Goal: Information Seeking & Learning: Learn about a topic

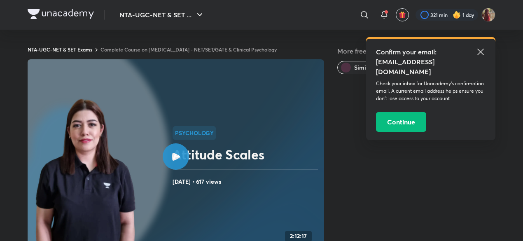
click at [482, 50] on icon at bounding box center [481, 52] width 10 height 10
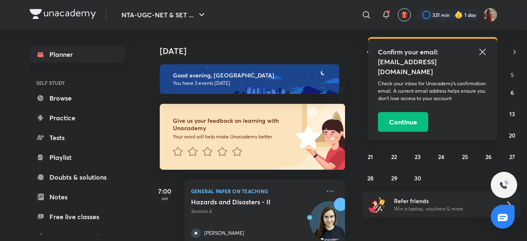
click at [481, 47] on icon at bounding box center [483, 52] width 10 height 10
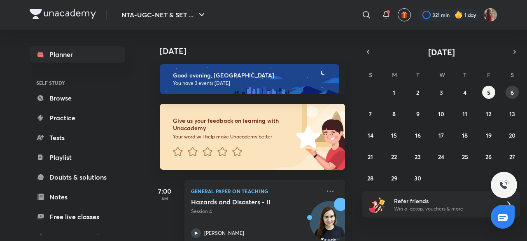
click at [513, 90] on abbr "6" at bounding box center [512, 93] width 3 height 8
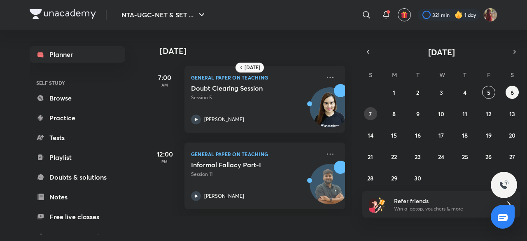
click at [366, 115] on button "7" at bounding box center [370, 113] width 13 height 13
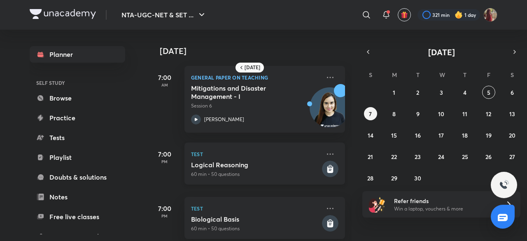
scroll to position [14, 0]
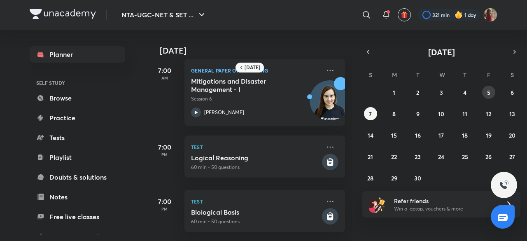
click at [491, 89] on button "5" at bounding box center [488, 92] width 13 height 13
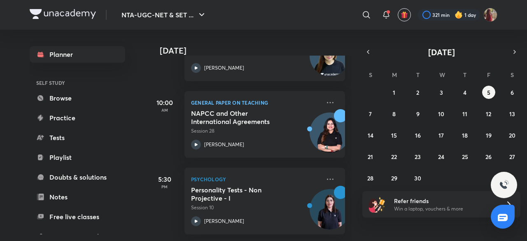
scroll to position [147, 0]
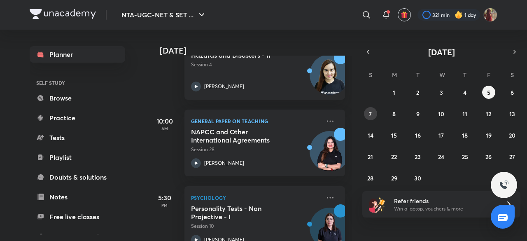
click at [368, 115] on button "7" at bounding box center [370, 113] width 13 height 13
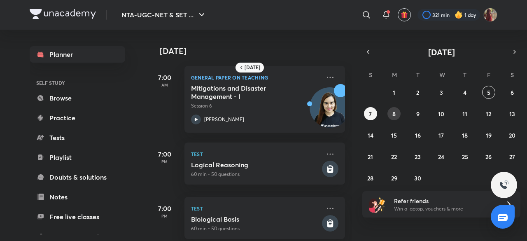
click at [389, 112] on button "8" at bounding box center [394, 113] width 13 height 13
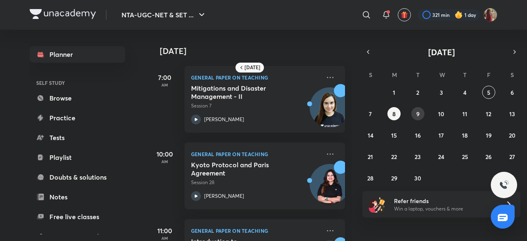
click at [416, 110] on button "9" at bounding box center [418, 113] width 13 height 13
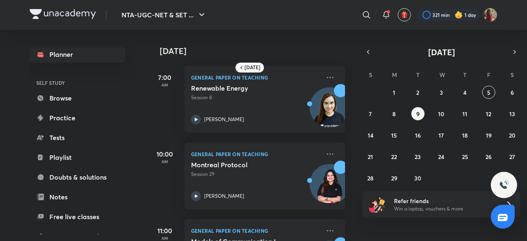
click at [434, 110] on div "31 1 2 3 4 5 6 7 8 9 10 11 12 13 14 15 16 17 18 19 20 21 22 23 24 25 26 27 28 2…" at bounding box center [442, 135] width 158 height 99
click at [442, 113] on abbr "10" at bounding box center [441, 114] width 6 height 8
click at [463, 115] on abbr "11" at bounding box center [465, 114] width 5 height 8
click at [485, 112] on button "12" at bounding box center [488, 113] width 13 height 13
click at [508, 110] on button "13" at bounding box center [512, 113] width 13 height 13
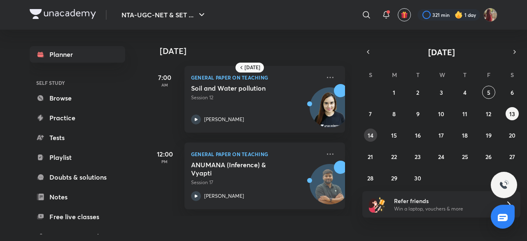
click at [371, 133] on abbr "14" at bounding box center [371, 135] width 6 height 8
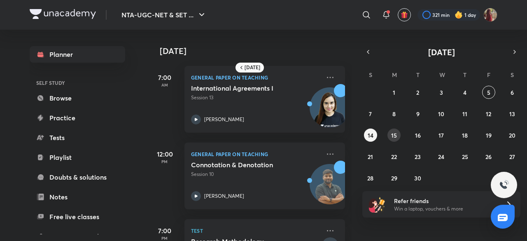
click at [393, 132] on abbr "15" at bounding box center [394, 135] width 6 height 8
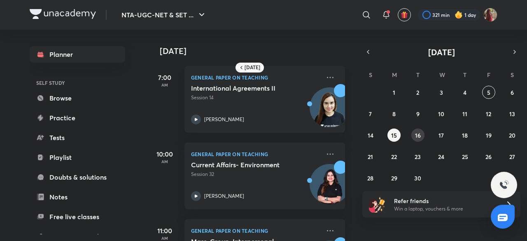
click at [419, 133] on abbr "16" at bounding box center [418, 135] width 6 height 8
